Goal: Task Accomplishment & Management: Complete application form

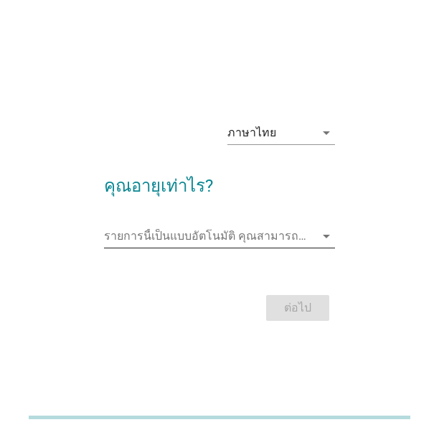
click at [199, 229] on input "รายการนี้เป็นแบบอัตโนมัติ คุณสามารถพิมพ์ลงในรายการนี้" at bounding box center [210, 235] width 212 height 23
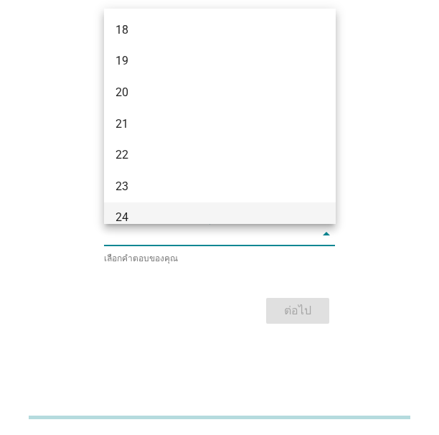
click at [147, 217] on div "24" at bounding box center [210, 217] width 191 height 17
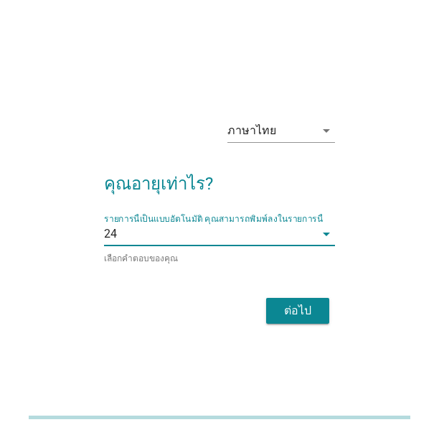
drag, startPoint x: 277, startPoint y: 295, endPoint x: 11, endPoint y: 407, distance: 288.2
click at [272, 303] on div "ต่อไป" at bounding box center [220, 310] width 232 height 34
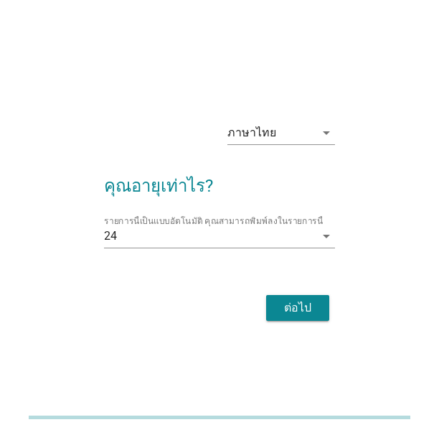
click at [313, 301] on div "ต่อไป" at bounding box center [297, 307] width 40 height 17
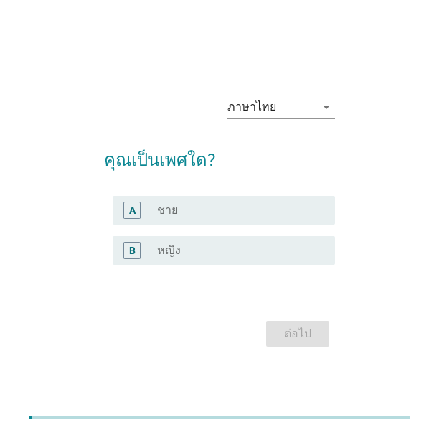
drag, startPoint x: 221, startPoint y: 247, endPoint x: 227, endPoint y: 257, distance: 12.5
click at [221, 247] on div "radio_button_unchecked หญิง" at bounding box center [234, 250] width 155 height 14
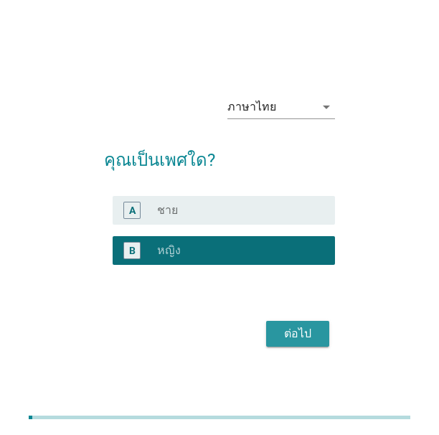
drag, startPoint x: 286, startPoint y: 336, endPoint x: 67, endPoint y: 338, distance: 219.4
click at [273, 338] on button "ต่อไป" at bounding box center [297, 334] width 63 height 26
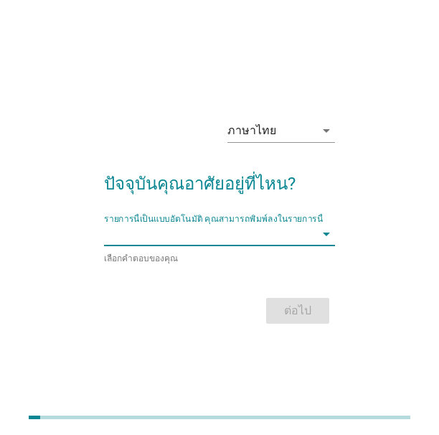
click at [132, 234] on input "รายการนี้เป็นแบบอัตโนมัติ คุณสามารถพิมพ์ลงในรายการนี้" at bounding box center [210, 233] width 212 height 23
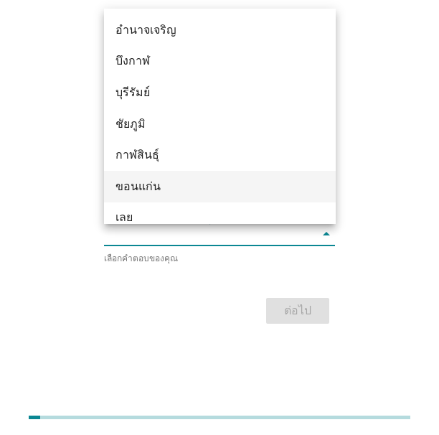
click at [140, 186] on div "ขอนแก่น" at bounding box center [210, 186] width 191 height 17
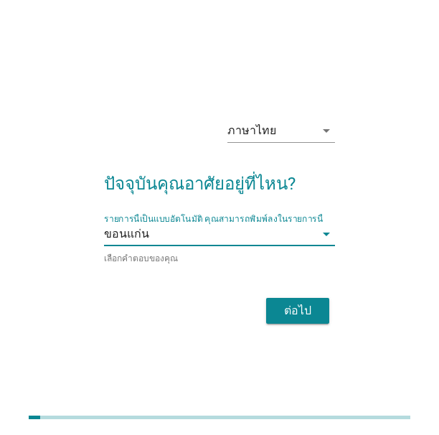
click at [267, 289] on form "ปัจจุบันคุณอาศัยอยู่ที่ไหน? รายการนี้เป็นแบบอัตโนมัติ [PERSON_NAME]พิมพ์ลงในราย…" at bounding box center [220, 241] width 232 height 171
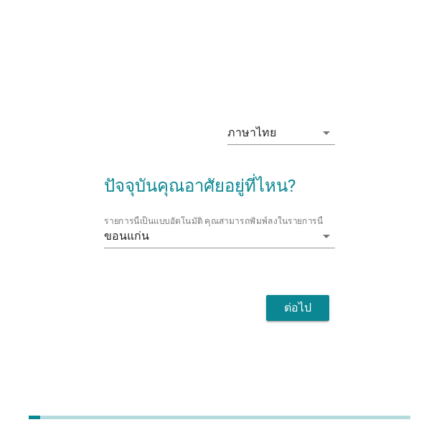
click at [330, 318] on div "ต่อไป" at bounding box center [220, 307] width 232 height 34
drag, startPoint x: 300, startPoint y: 310, endPoint x: 227, endPoint y: 311, distance: 73.1
click at [298, 310] on div "ต่อไป" at bounding box center [297, 307] width 40 height 17
